Goal: Feedback & Contribution: Submit feedback/report problem

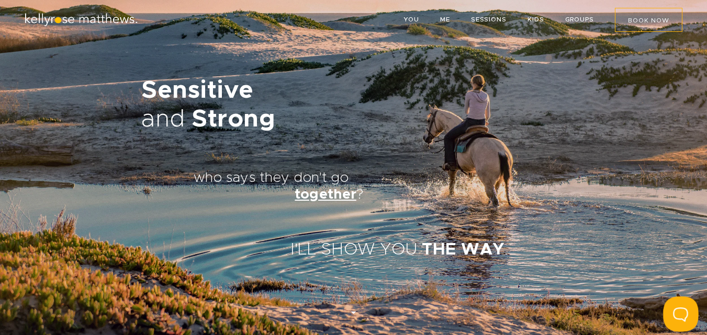
click at [674, 317] on button at bounding box center [678, 312] width 31 height 31
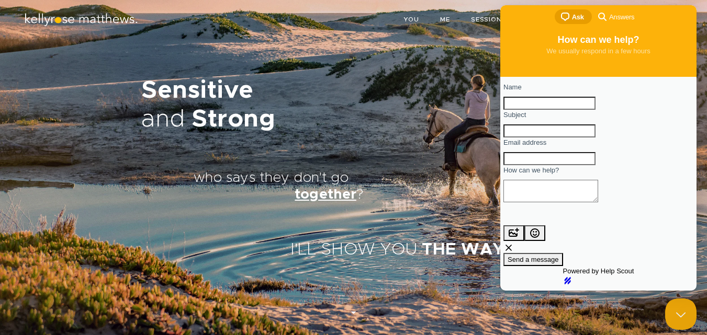
click at [595, 106] on input "Name" at bounding box center [549, 104] width 92 height 14
type input "[PERSON_NAME]"
click at [595, 138] on input "Subject" at bounding box center [549, 132] width 92 height 14
click at [595, 166] on input "Email address" at bounding box center [549, 159] width 92 height 14
type input "[PERSON_NAME][EMAIL_ADDRESS][DOMAIN_NAME]"
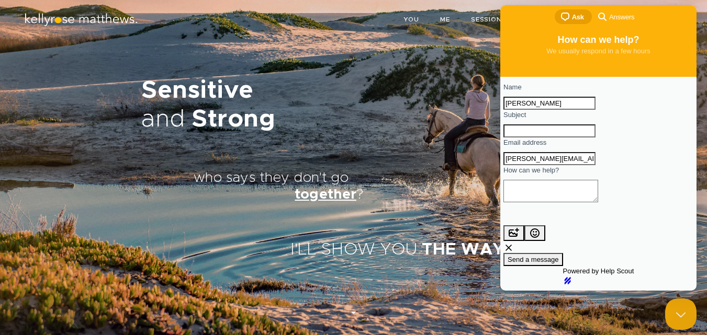
click at [595, 138] on input "Subject" at bounding box center [549, 132] width 92 height 14
click at [598, 202] on textarea "How can we help?" at bounding box center [550, 191] width 95 height 22
paste textarea "Beloved website owner, I’m [PERSON_NAME] from the [GEOGRAPHIC_DATA], and I’ve b…"
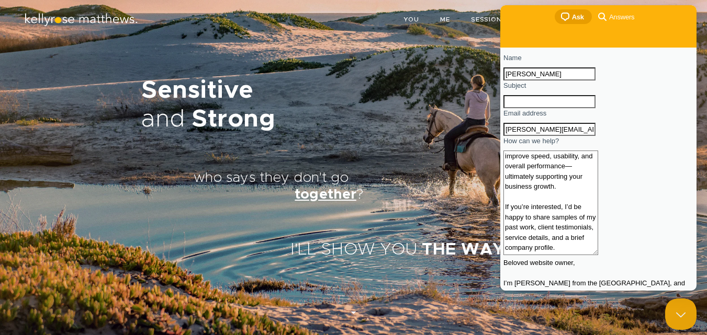
scroll to position [30, 0]
type textarea "Beloved website owner, I’m [PERSON_NAME] from the [GEOGRAPHIC_DATA], and I’ve b…"
click at [273, 239] on div "Sensitive and Strong who says they don't go together ? I'LL SHOW YOU THE WAY ." at bounding box center [353, 167] width 707 height 335
click at [543, 108] on input "Subject" at bounding box center [549, 102] width 92 height 14
paste input "Your Website Deserves an Upgrade"
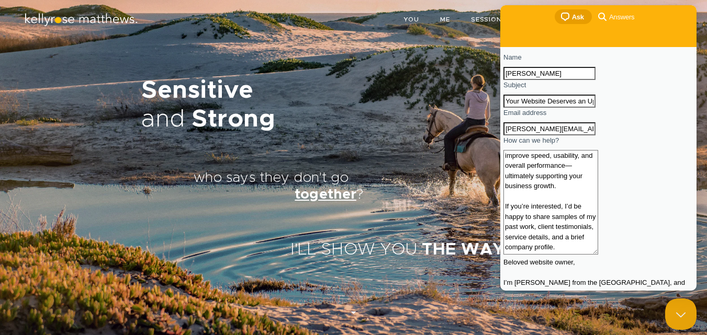
type input "Your Website Deserves an Upgrade"
click at [588, 222] on textarea "Beloved website owner, I’m [PERSON_NAME] from the [GEOGRAPHIC_DATA], and I’ve b…" at bounding box center [550, 202] width 95 height 105
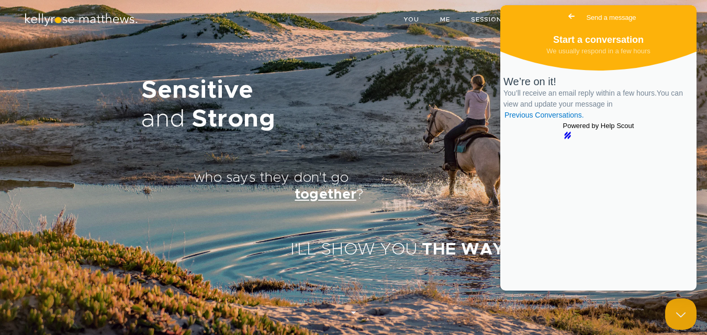
scroll to position [0, 0]
